Goal: Transaction & Acquisition: Obtain resource

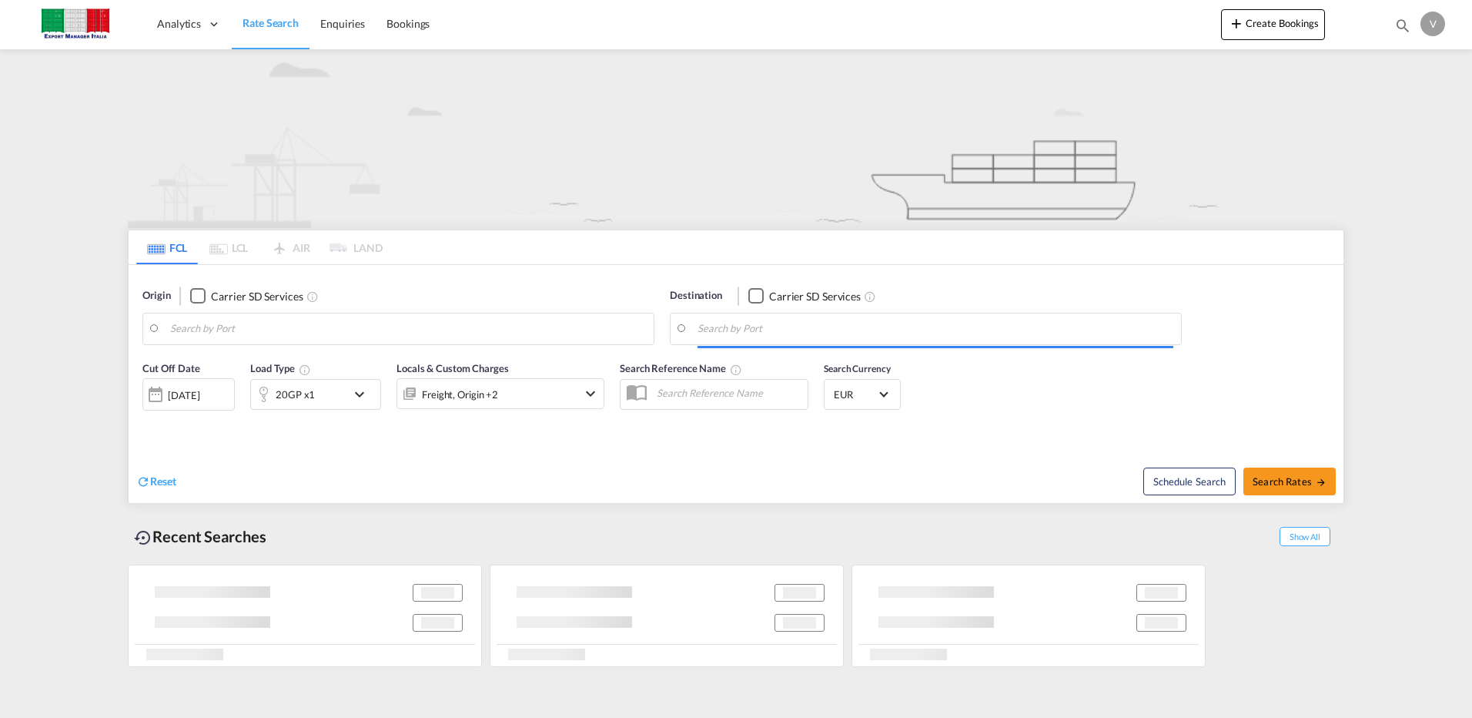
type input "Volla"
type input "Limassol, CYLMS"
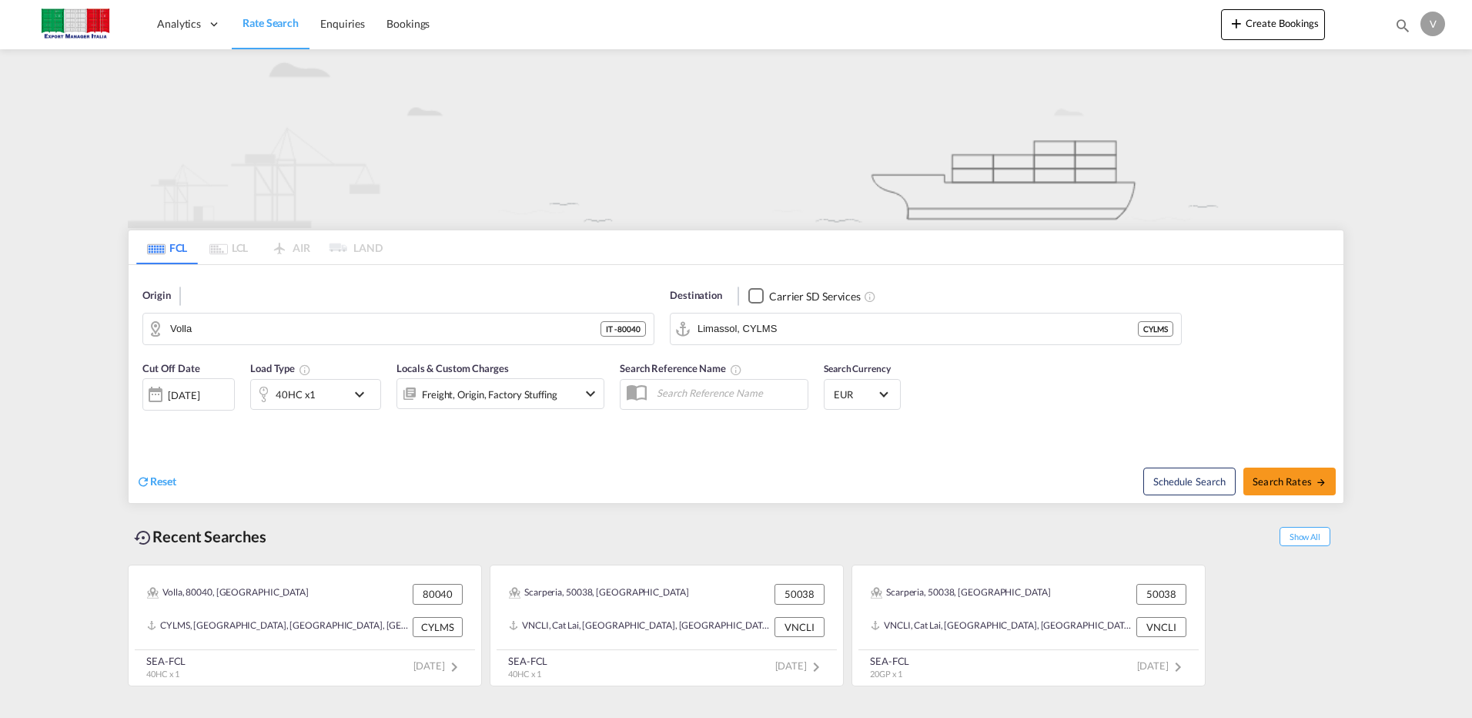
click at [1438, 17] on div "V" at bounding box center [1433, 24] width 25 height 25
click at [1396, 112] on button "Logout" at bounding box center [1415, 117] width 100 height 31
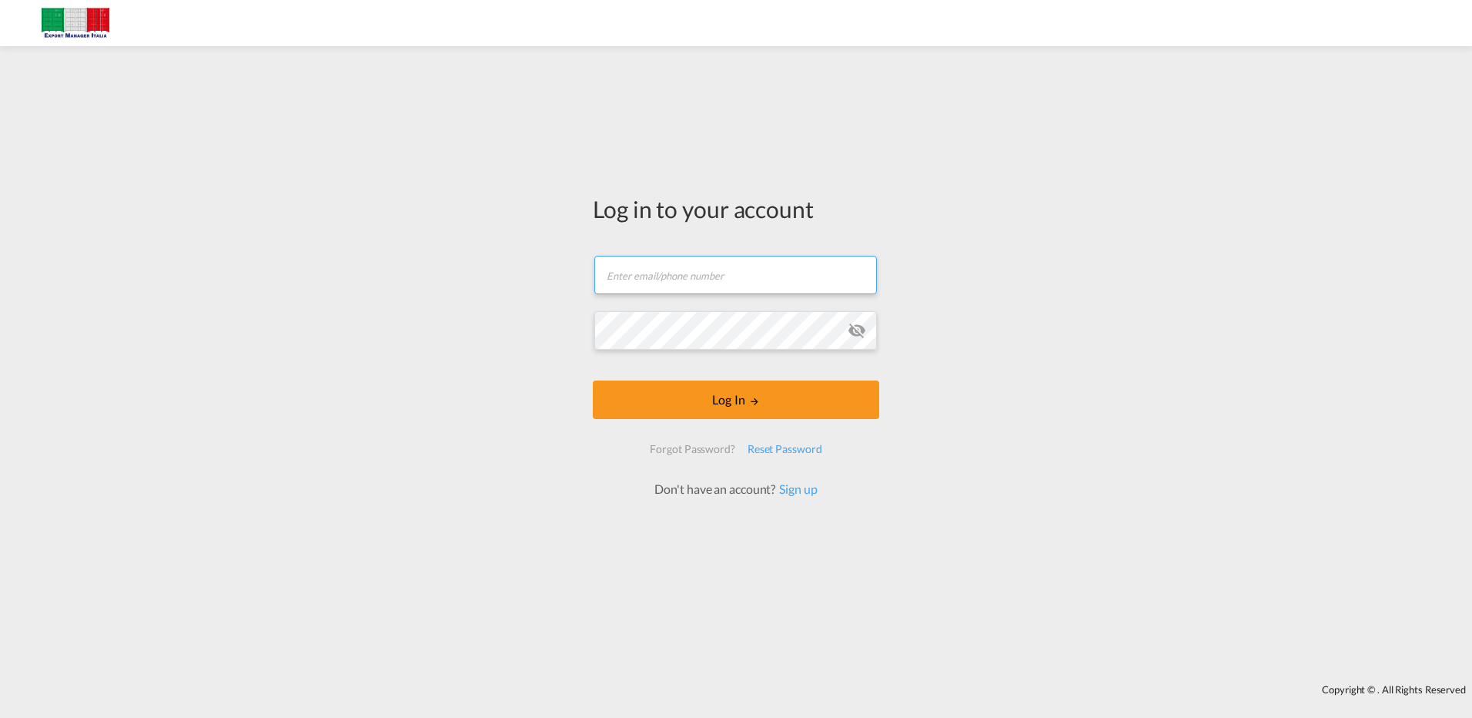
type input "seamond@seamond.it"
click at [864, 327] on md-icon "icon-eye-off" at bounding box center [857, 330] width 18 height 18
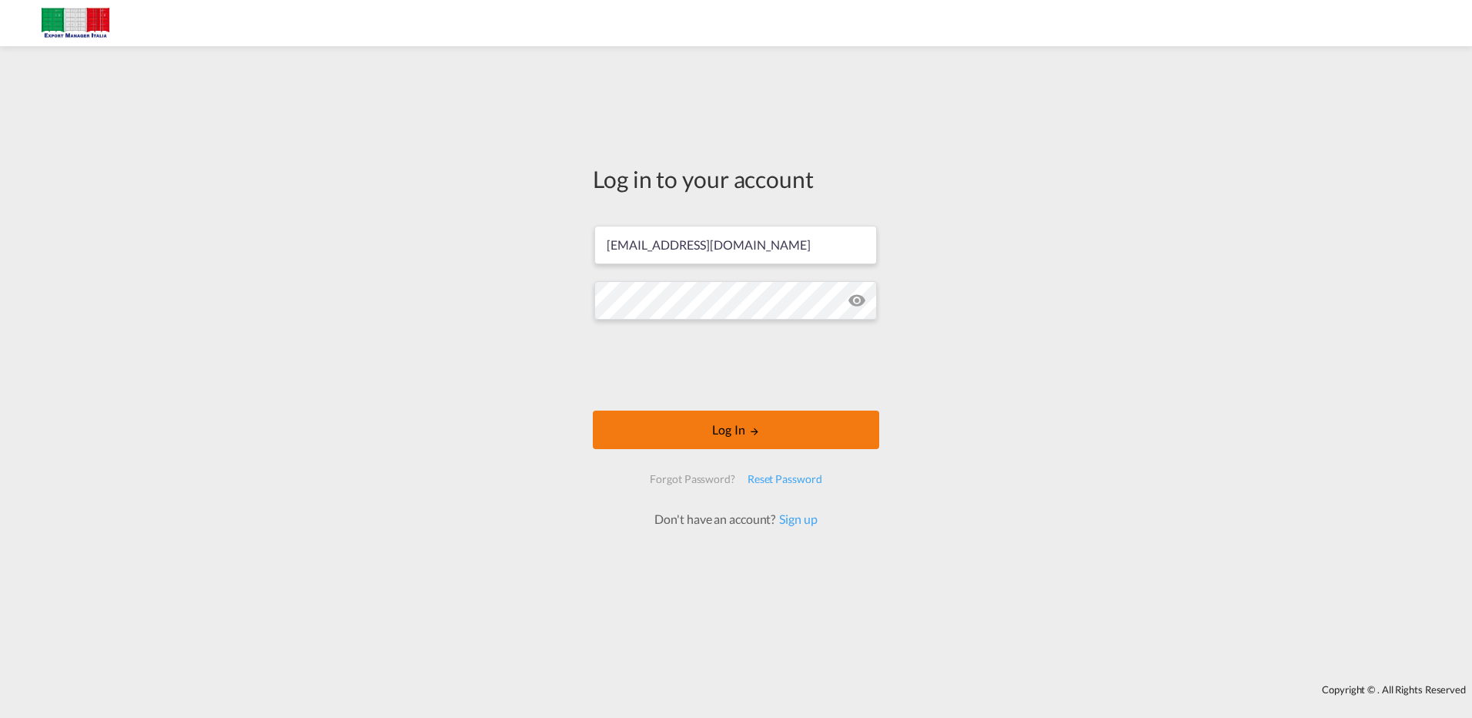
click at [691, 417] on button "Log In" at bounding box center [736, 429] width 286 height 39
